Goal: Task Accomplishment & Management: Manage account settings

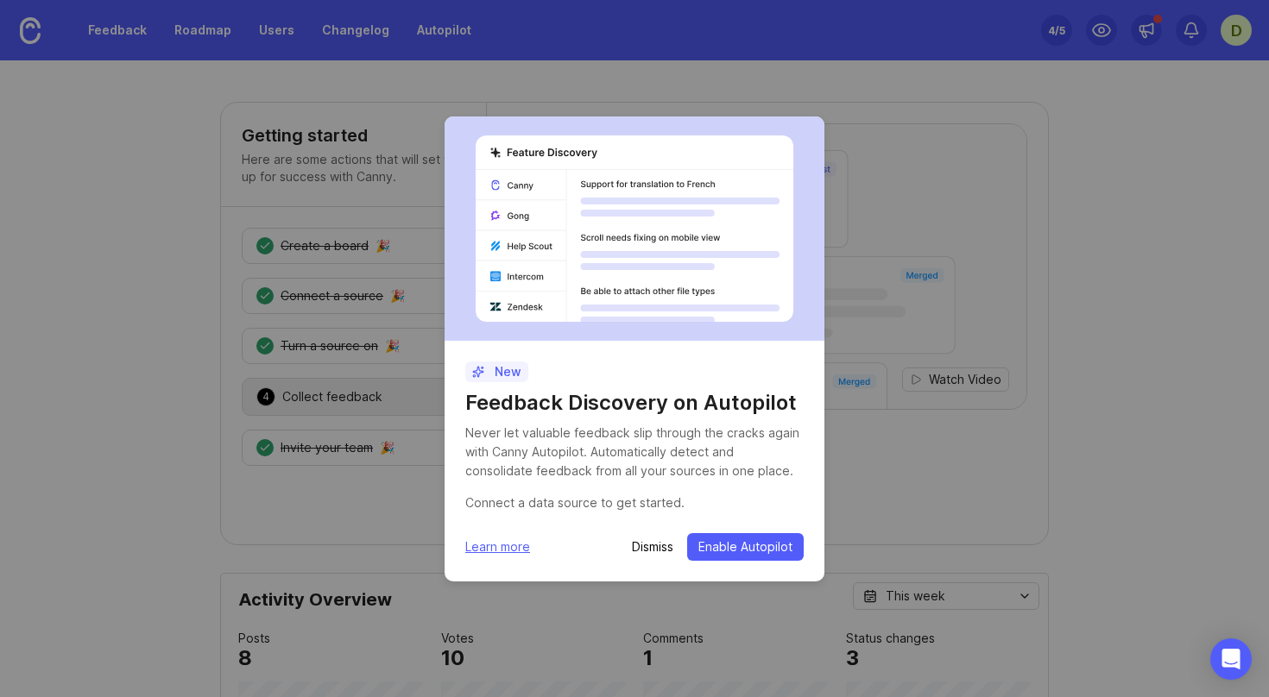
click at [650, 548] on p "Dismiss" at bounding box center [652, 547] width 41 height 17
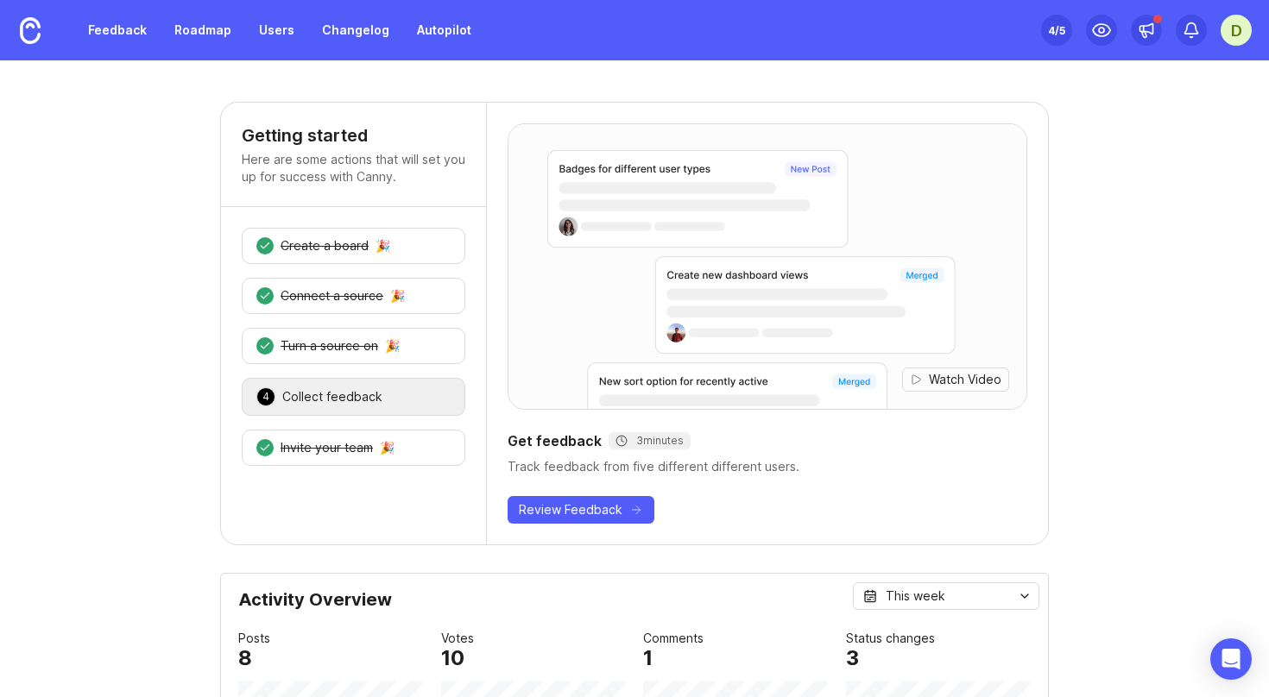
click at [1225, 32] on div "D" at bounding box center [1235, 30] width 31 height 31
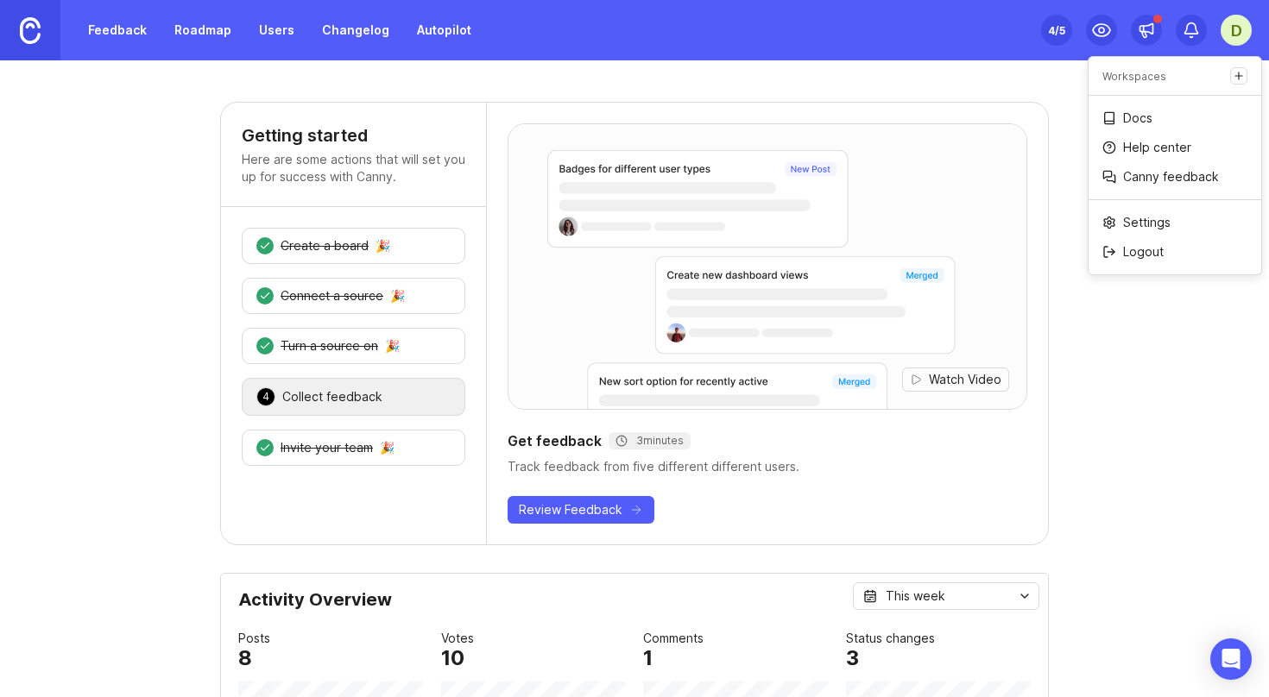
click at [35, 41] on img at bounding box center [30, 30] width 21 height 27
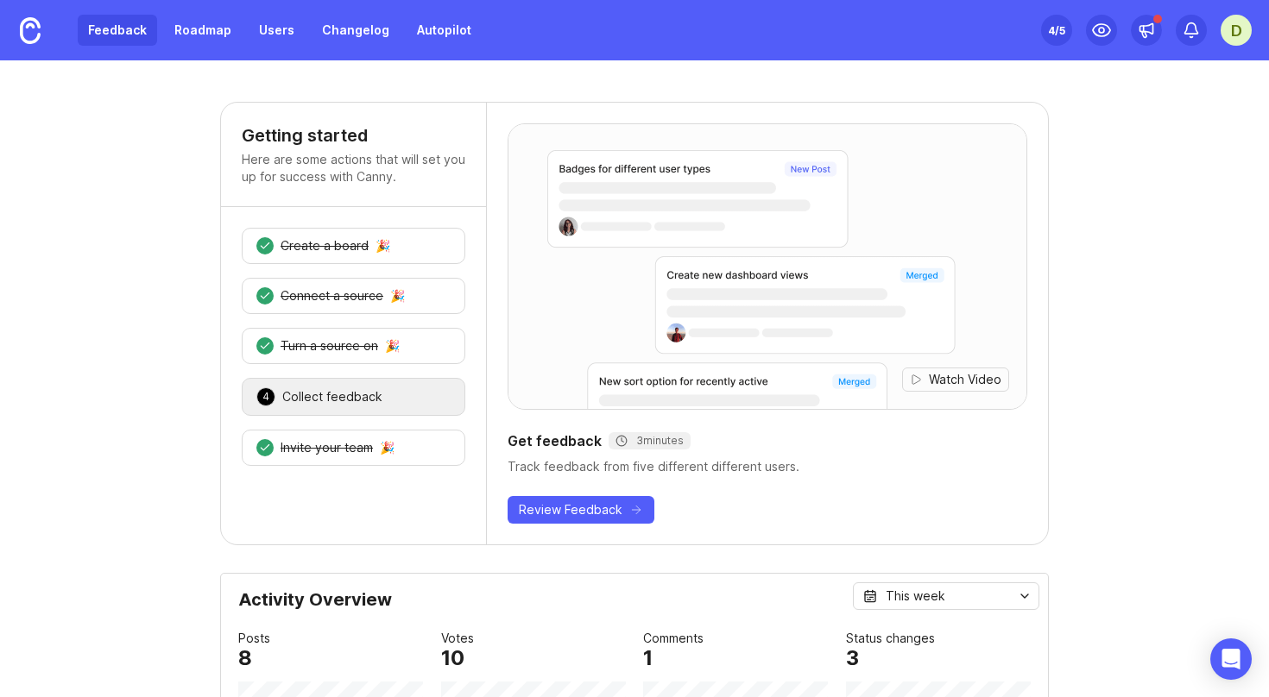
click at [117, 34] on link "Feedback" at bounding box center [117, 30] width 79 height 31
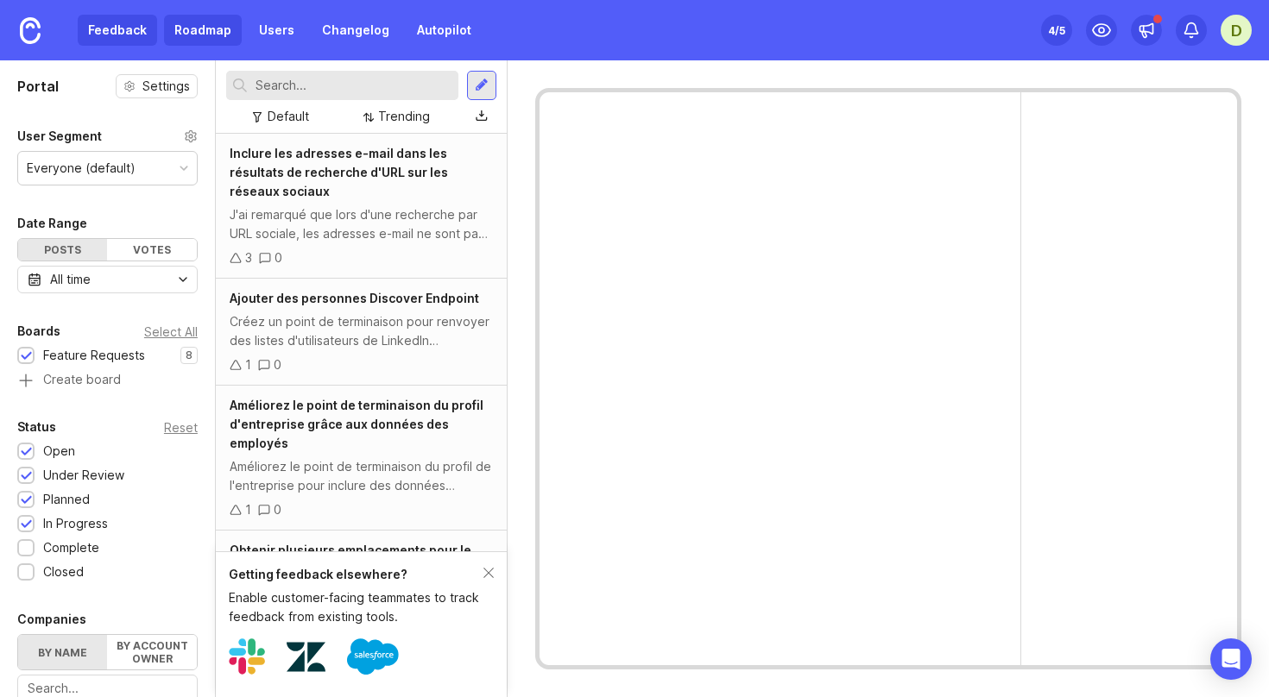
click at [199, 33] on link "Roadmap" at bounding box center [203, 30] width 78 height 31
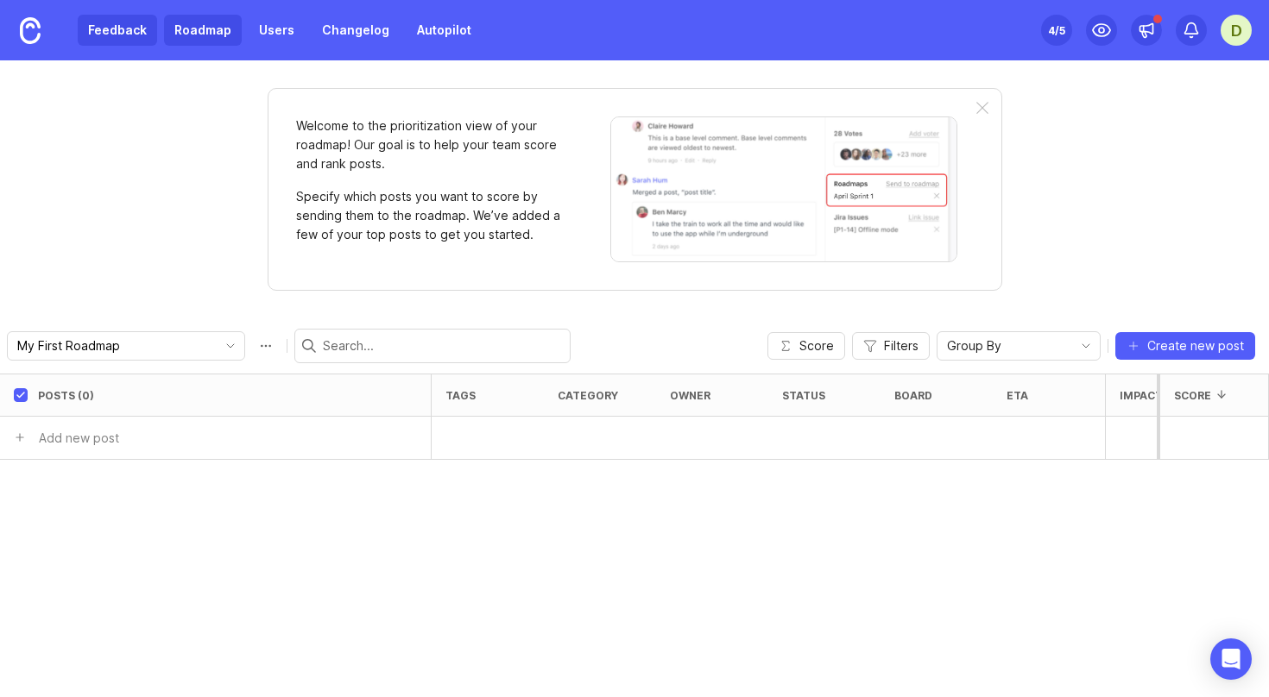
click at [118, 34] on link "Feedback" at bounding box center [117, 30] width 79 height 31
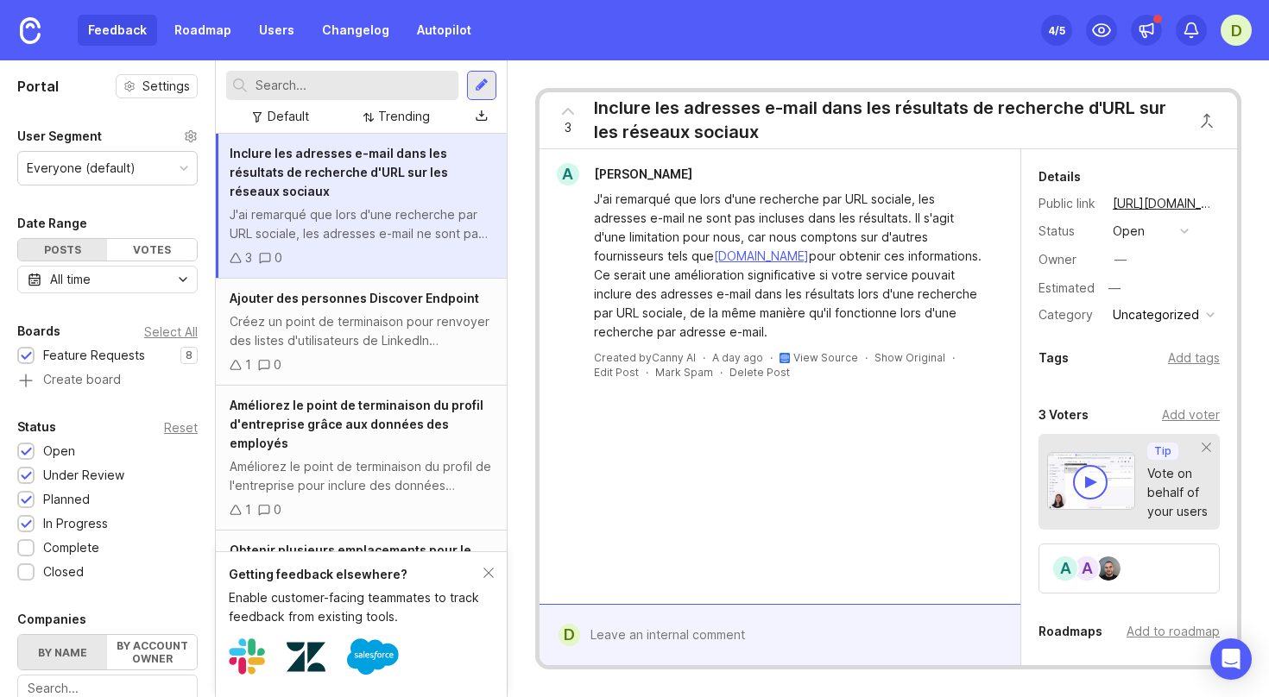
click at [1245, 28] on div "D" at bounding box center [1235, 30] width 31 height 31
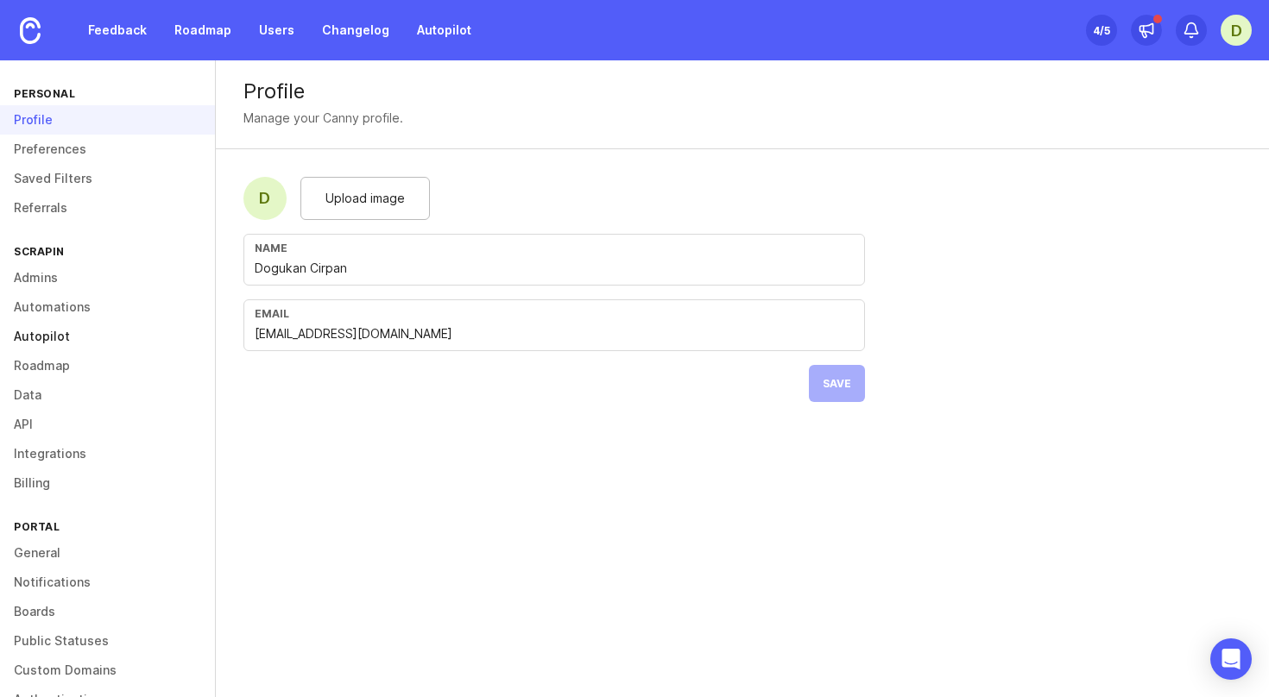
scroll to position [69, 0]
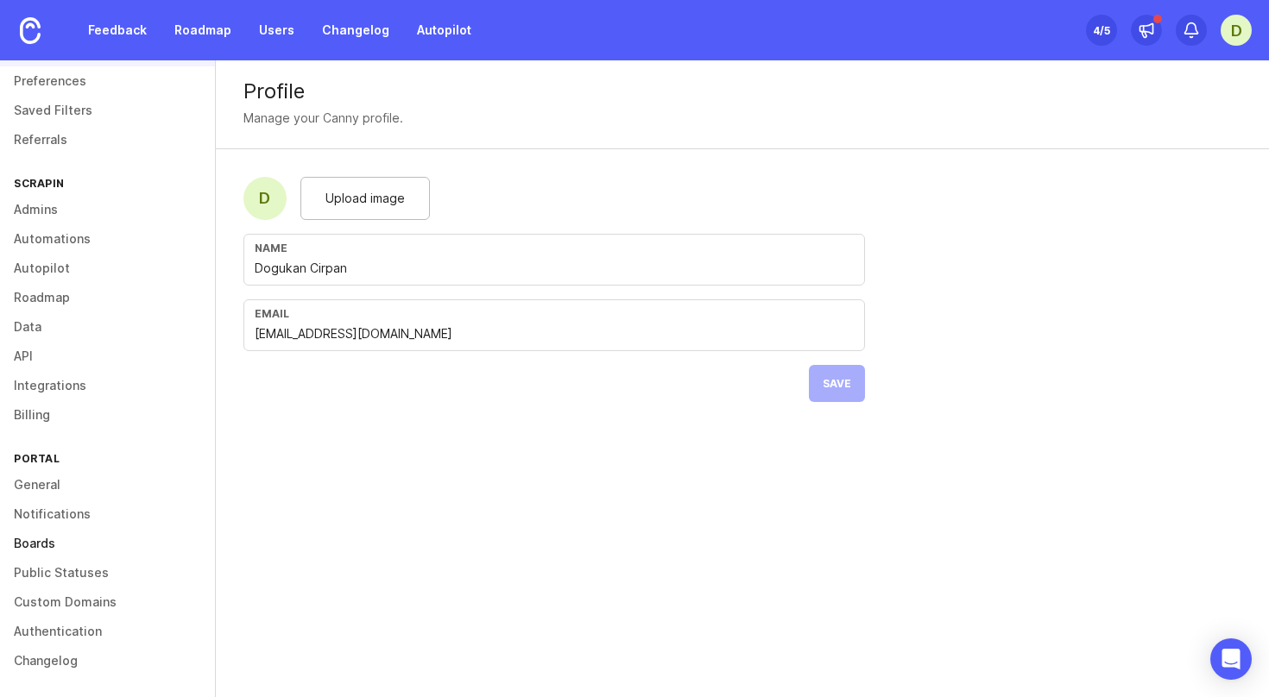
click at [71, 540] on link "Boards" at bounding box center [107, 543] width 215 height 29
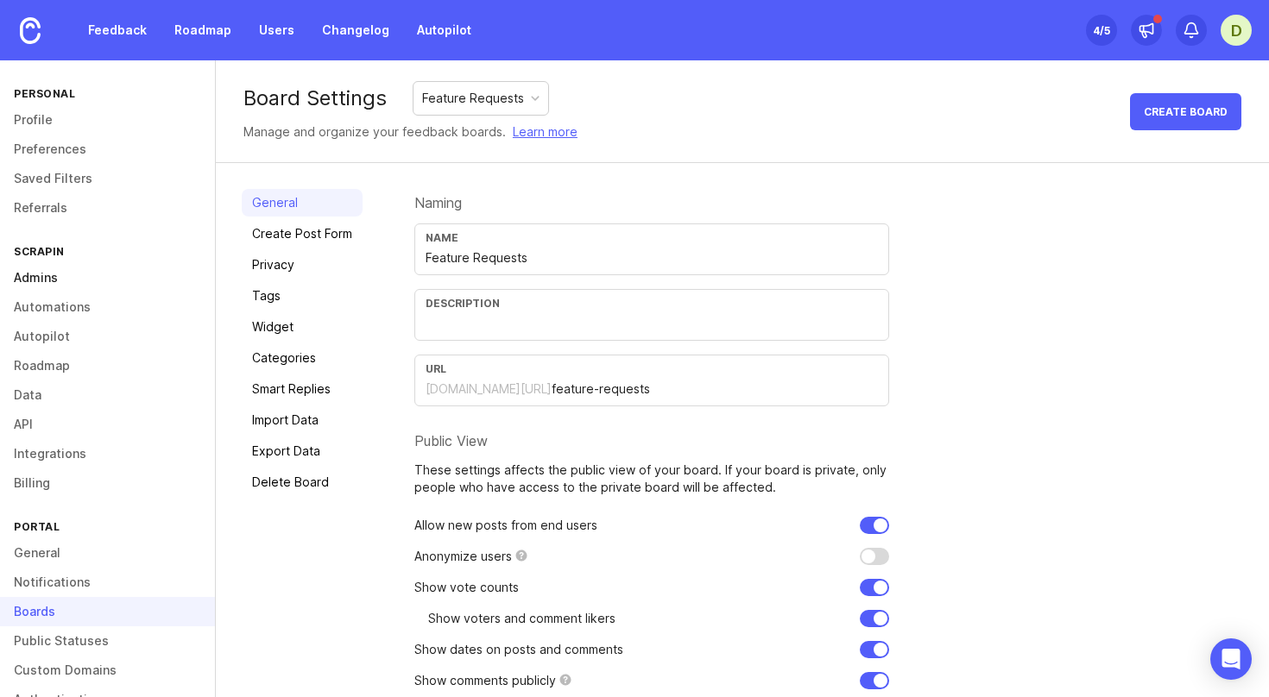
click at [82, 287] on link "Admins" at bounding box center [107, 277] width 215 height 29
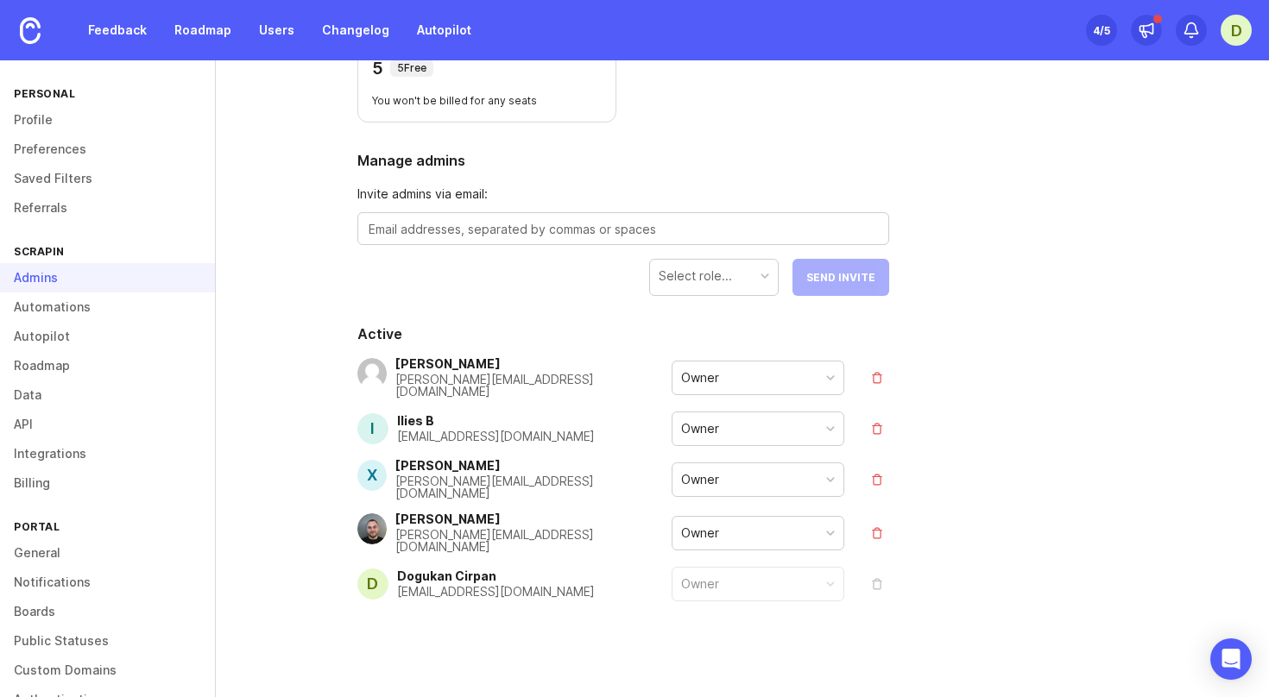
scroll to position [89, 0]
